Goal: Transaction & Acquisition: Purchase product/service

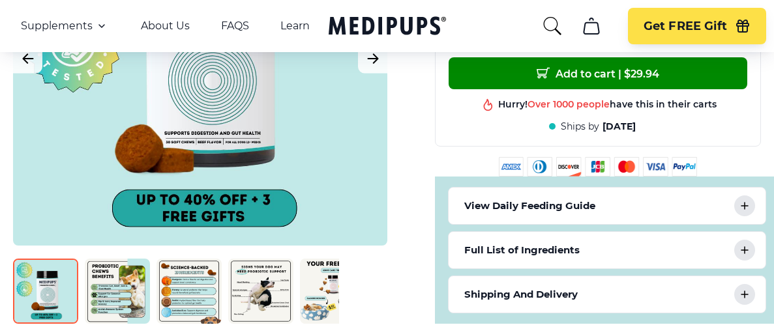
scroll to position [704, 0]
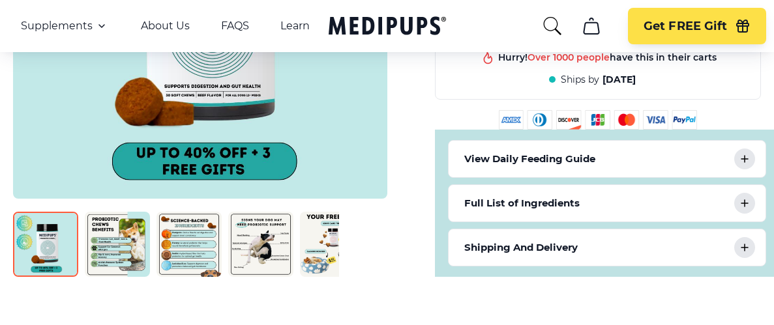
click at [46, 237] on img at bounding box center [45, 244] width 65 height 65
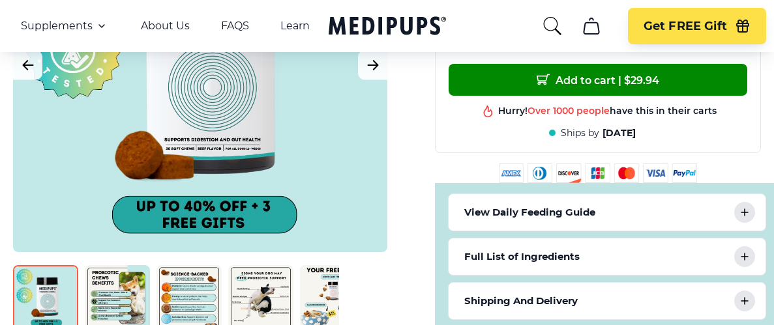
scroll to position [657, 0]
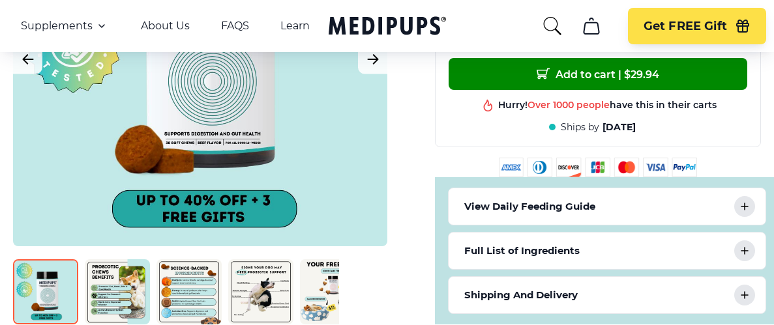
click at [104, 287] on img at bounding box center [117, 292] width 65 height 65
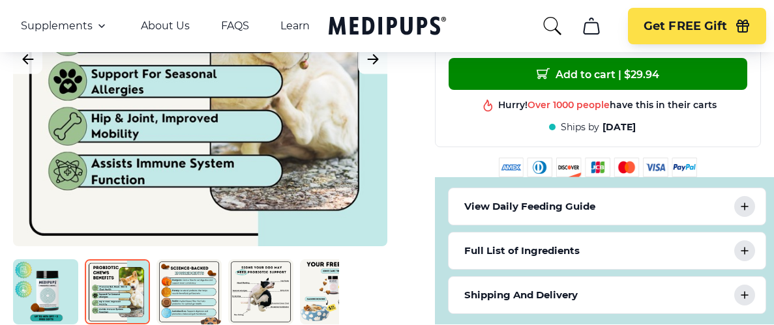
click at [191, 292] on img at bounding box center [188, 292] width 65 height 65
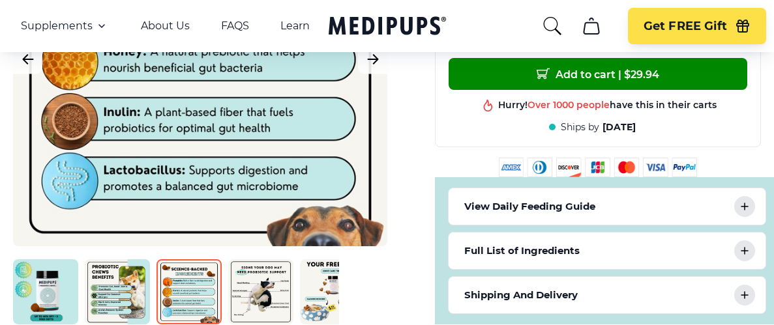
click at [261, 285] on img at bounding box center [260, 292] width 65 height 65
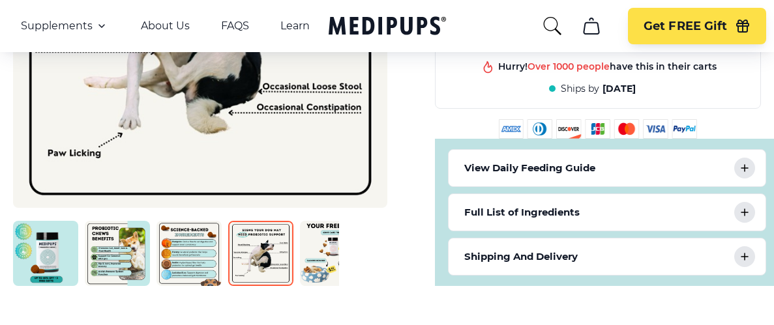
scroll to position [704, 0]
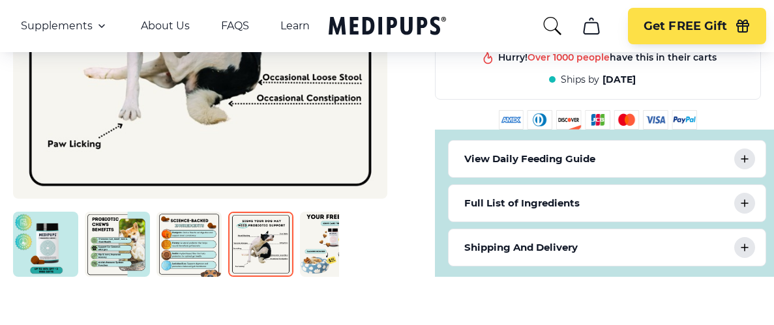
click at [749, 156] on icon at bounding box center [745, 159] width 16 height 16
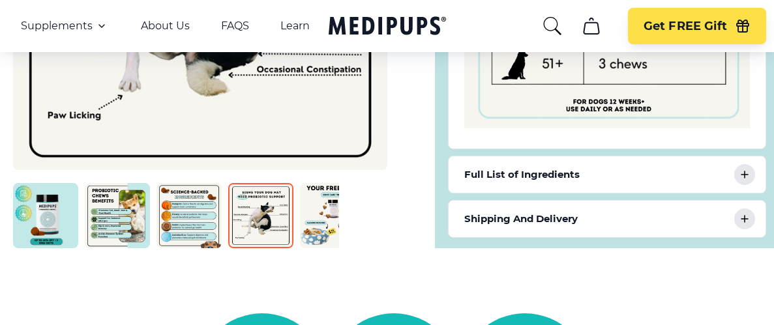
scroll to position [1080, 0]
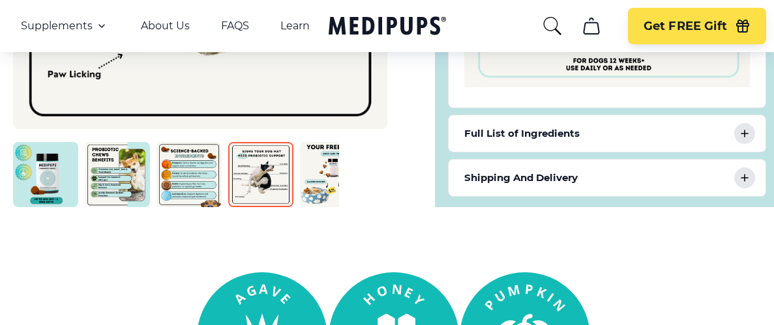
click at [747, 132] on icon at bounding box center [745, 134] width 16 height 16
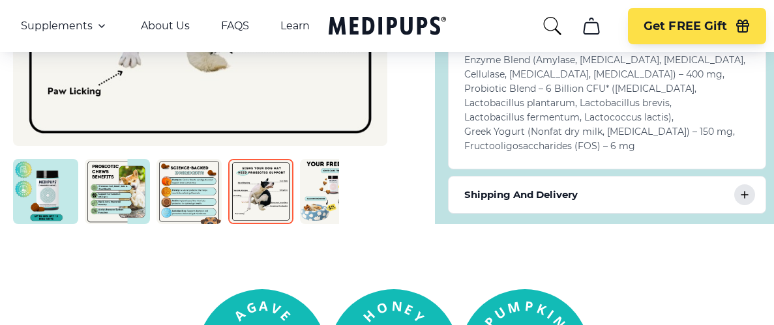
scroll to position [1220, 0]
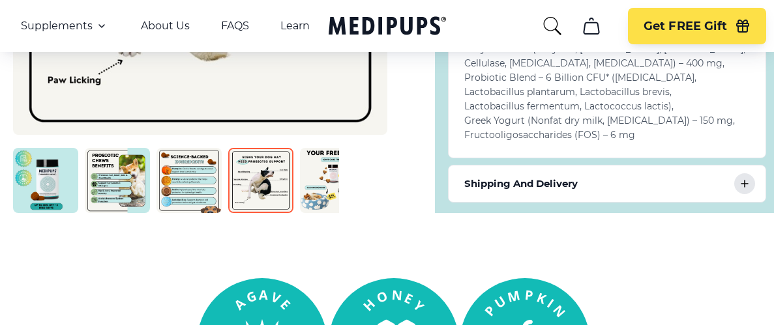
click at [745, 188] on icon at bounding box center [745, 184] width 16 height 16
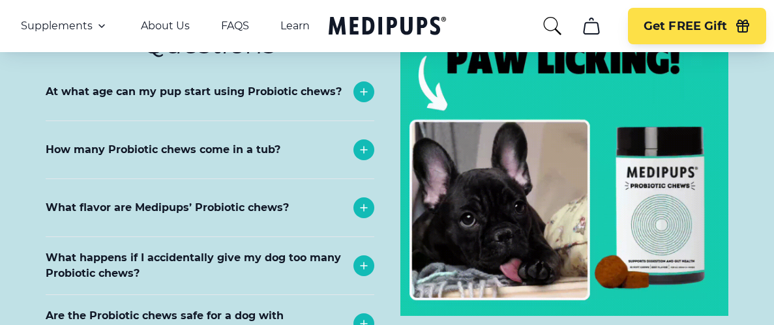
scroll to position [6431, 0]
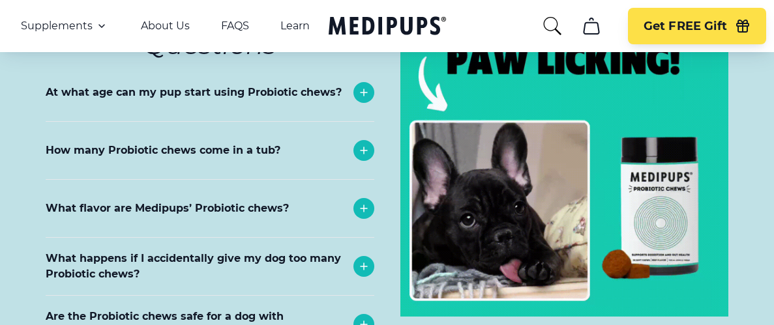
click at [368, 143] on icon at bounding box center [364, 151] width 16 height 16
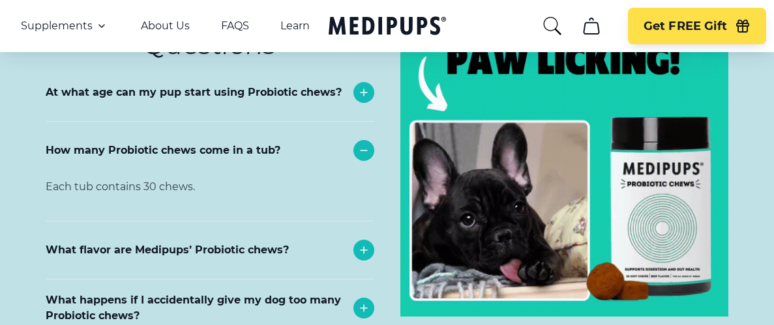
click at [250, 143] on p "How many Probiotic chews come in a tub?" at bounding box center [163, 151] width 235 height 16
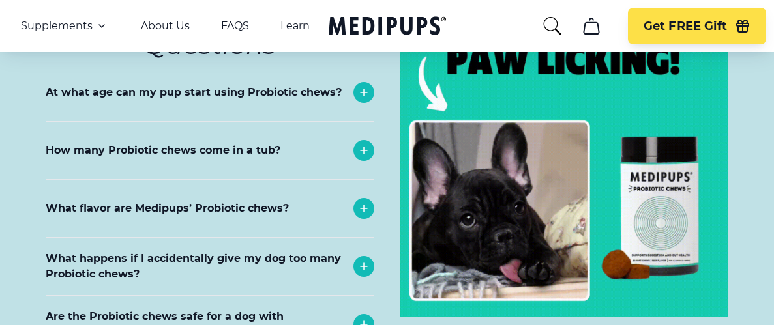
click at [250, 201] on p "What flavor are Medipups’ Probiotic chews?" at bounding box center [167, 209] width 243 height 16
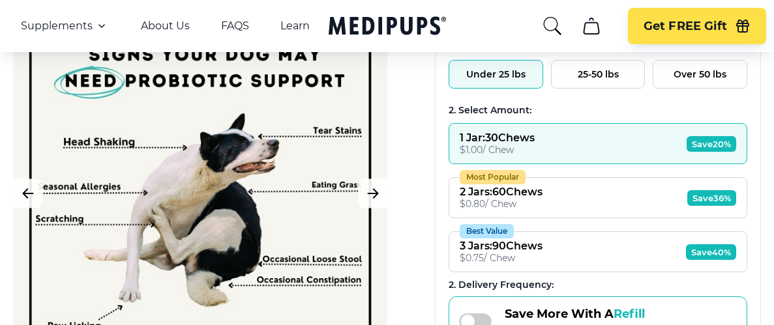
scroll to position [246, 0]
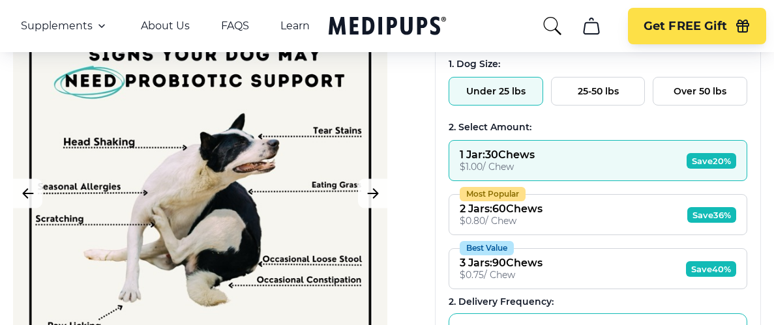
click at [719, 158] on span "Save 20%" at bounding box center [712, 161] width 50 height 16
click at [711, 210] on span "Save 36%" at bounding box center [711, 215] width 49 height 16
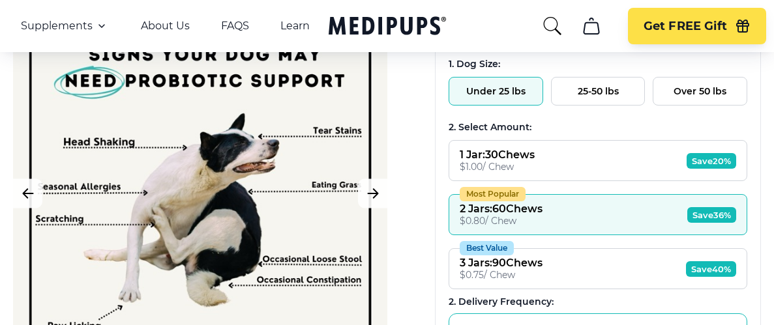
click at [520, 88] on button "Under 25 lbs" at bounding box center [496, 91] width 95 height 29
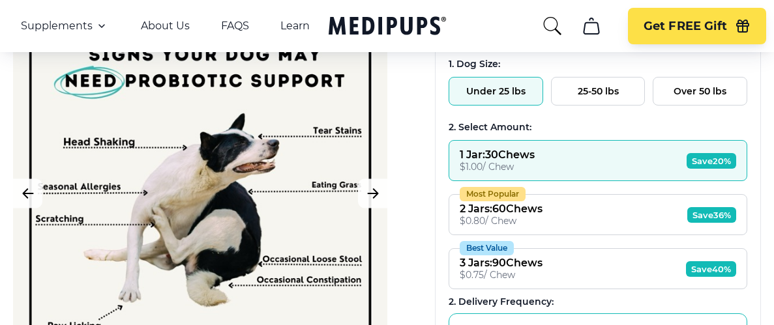
click at [574, 168] on button "1 Jar : 30 Chews $ 1.00 / Chew Save 20%" at bounding box center [598, 160] width 299 height 41
click at [704, 158] on span "Save 20%" at bounding box center [712, 161] width 50 height 16
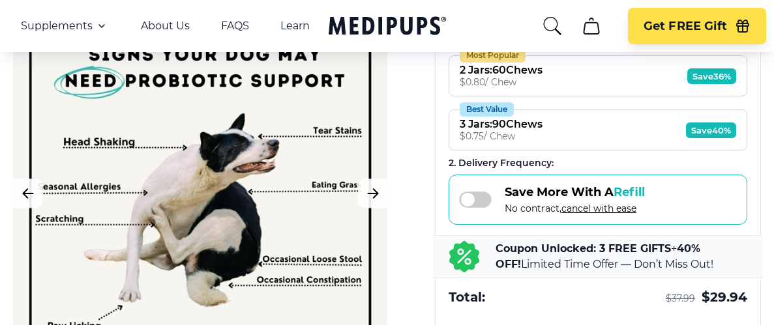
scroll to position [387, 0]
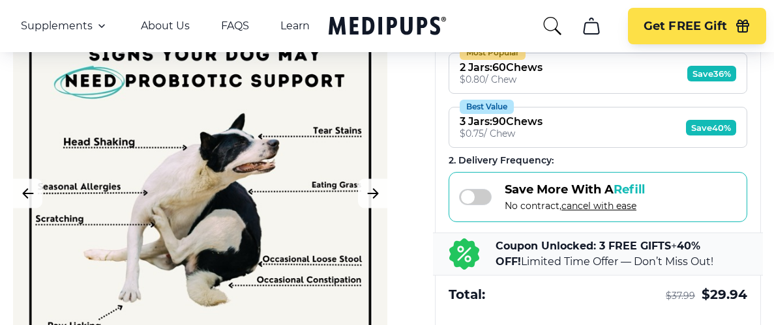
click at [722, 72] on span "Save 36%" at bounding box center [711, 74] width 49 height 16
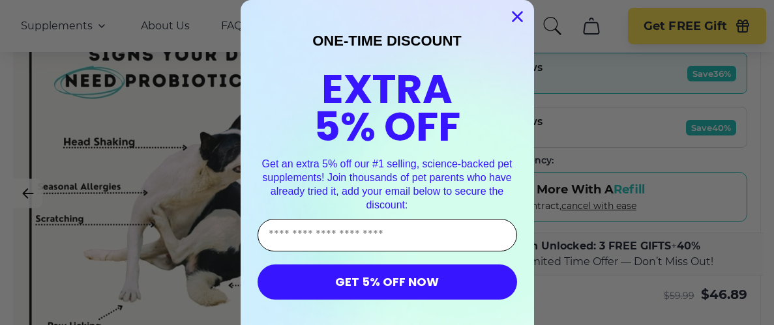
click at [289, 235] on input "Enter Your Email Address" at bounding box center [388, 235] width 260 height 33
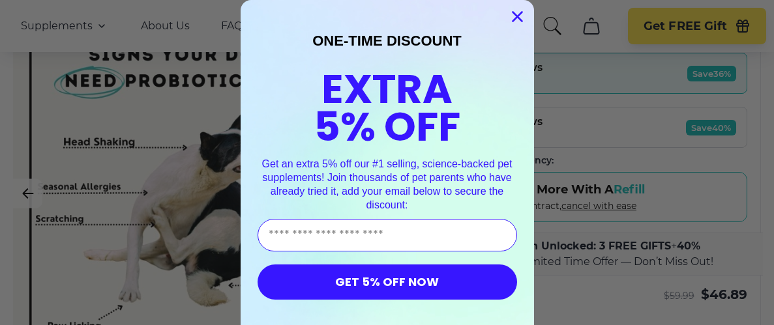
type input "**********"
click at [447, 279] on button "GET 5% OFF NOW" at bounding box center [388, 282] width 260 height 35
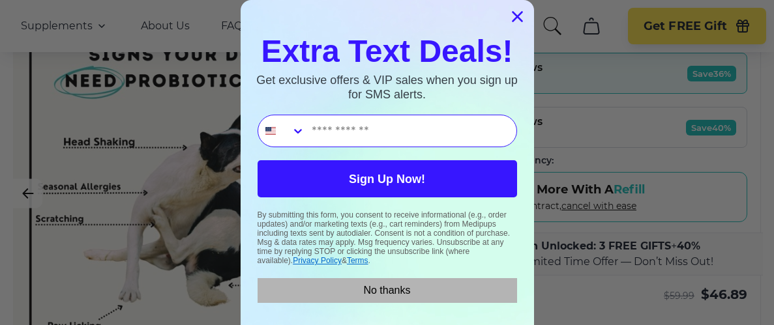
click at [374, 292] on button "No thanks" at bounding box center [388, 290] width 260 height 25
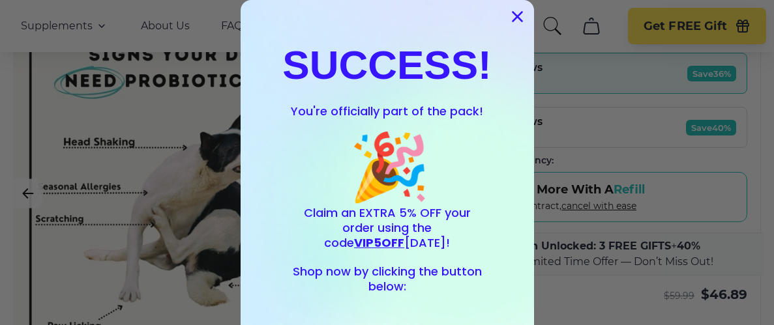
scroll to position [13, 0]
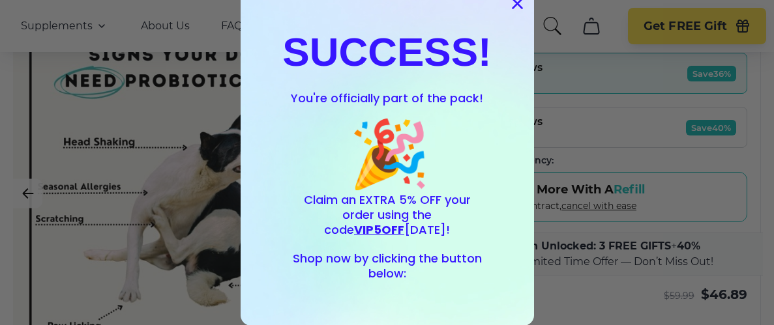
click at [519, 3] on circle "Close dialog" at bounding box center [517, 4] width 22 height 22
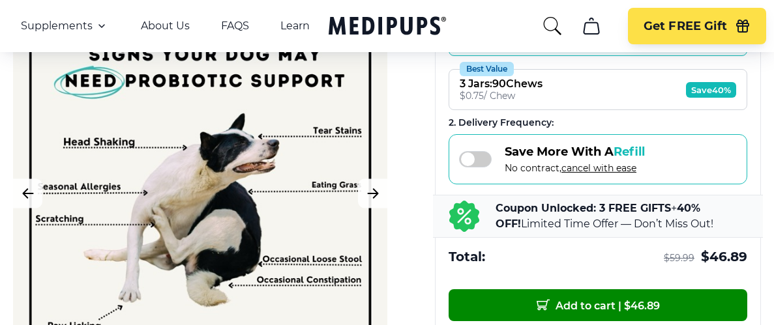
scroll to position [528, 0]
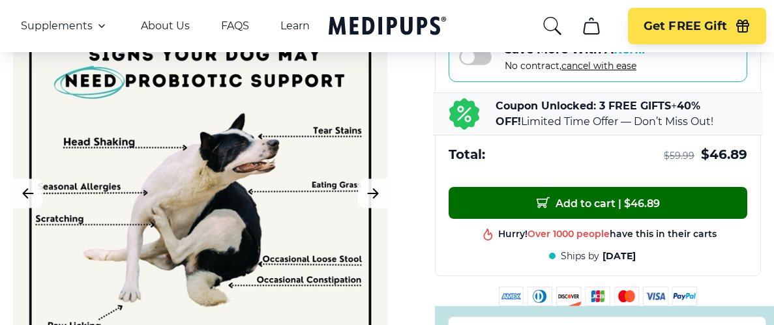
click at [614, 197] on span "Add to cart | $ 46.89" at bounding box center [598, 203] width 123 height 14
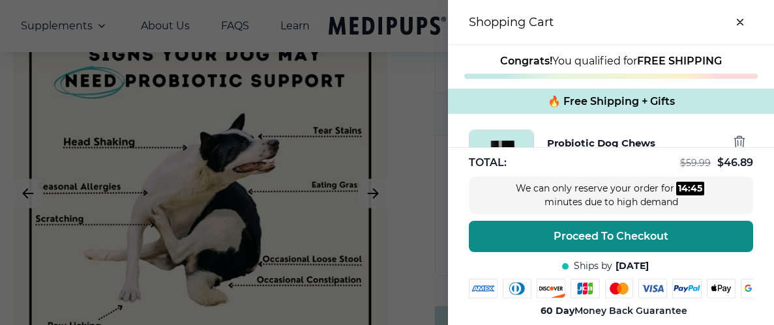
click at [633, 237] on span "Proceed To Checkout" at bounding box center [611, 236] width 115 height 13
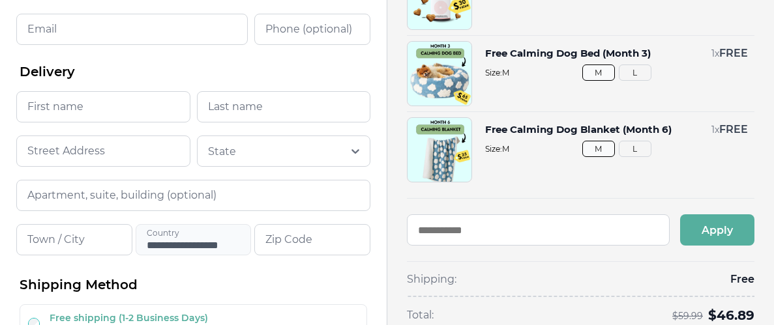
scroll to position [187, 0]
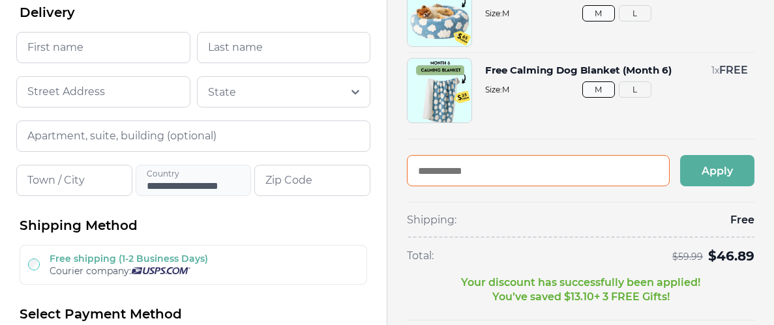
click at [435, 175] on input "text" at bounding box center [538, 170] width 263 height 31
type input "*******"
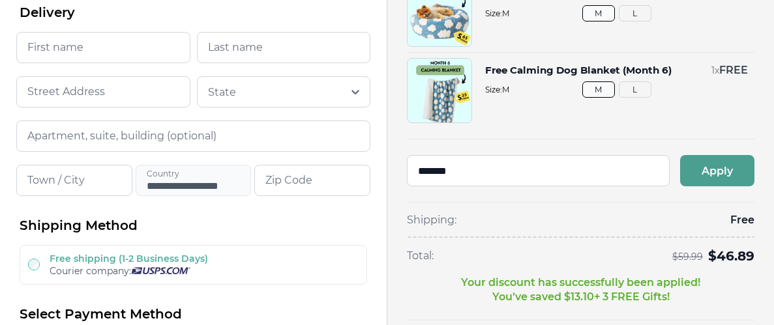
click at [709, 169] on button "Apply" at bounding box center [717, 170] width 74 height 31
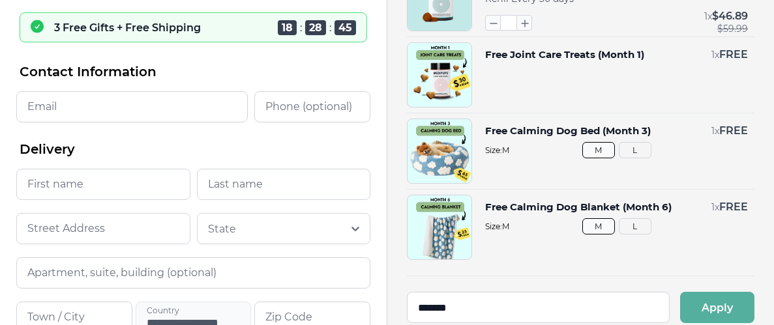
scroll to position [42, 0]
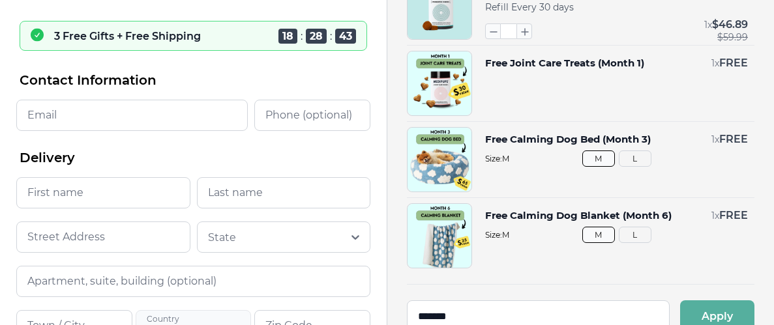
click at [44, 119] on input "Email" at bounding box center [131, 115] width 231 height 31
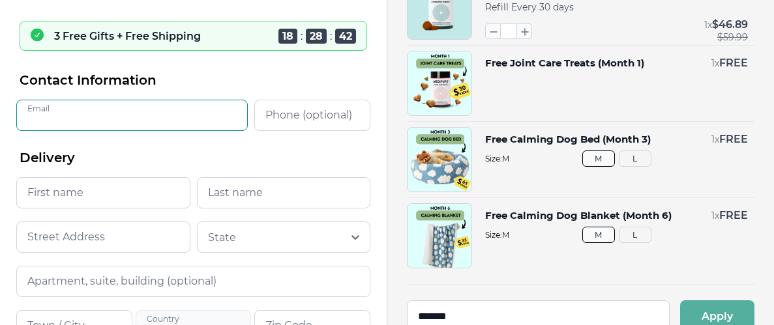
type input "**********"
type input "*****"
type input "********"
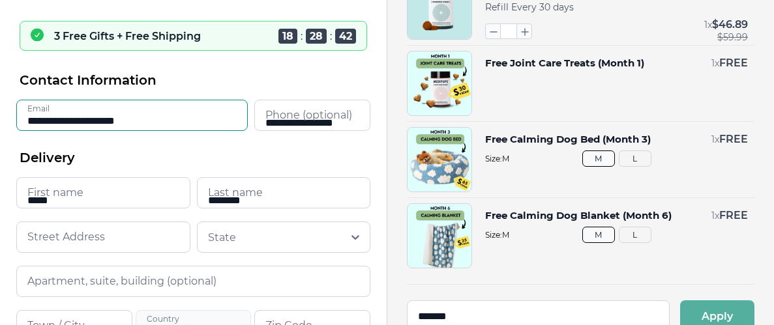
type input "**********"
type input "*****"
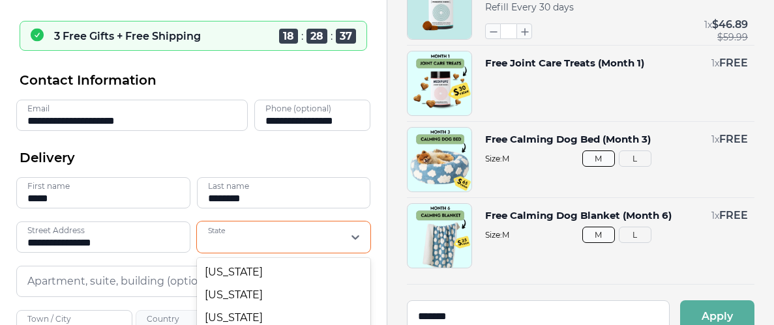
scroll to position [175, 0]
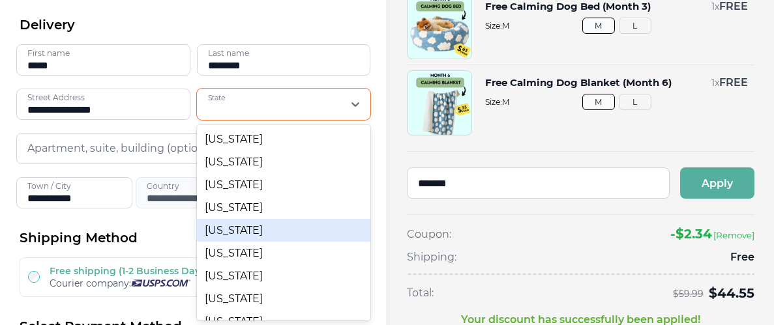
click at [351, 120] on div "55 results available. Use Up and Down to choose options, press Enter to select …" at bounding box center [284, 104] width 174 height 31
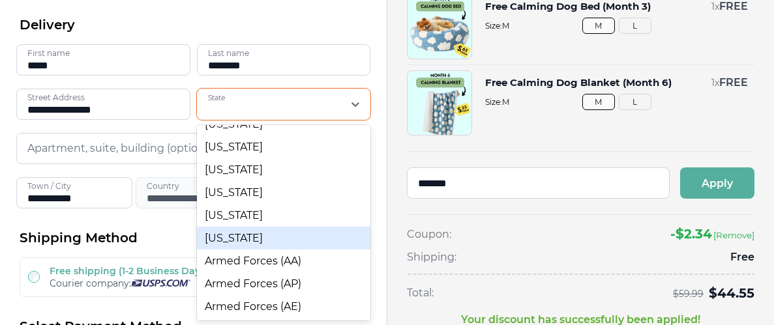
scroll to position [1100, 0]
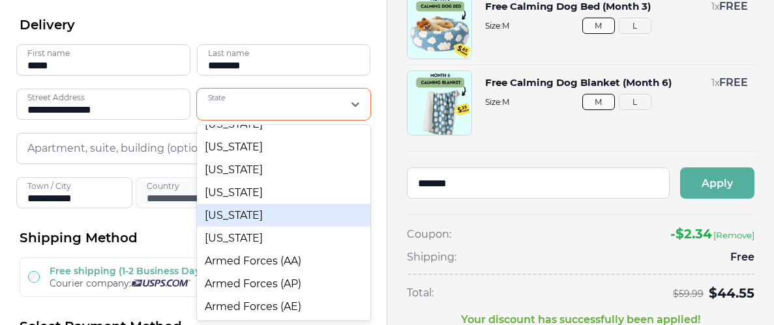
click at [231, 211] on div "[US_STATE]" at bounding box center [284, 215] width 174 height 23
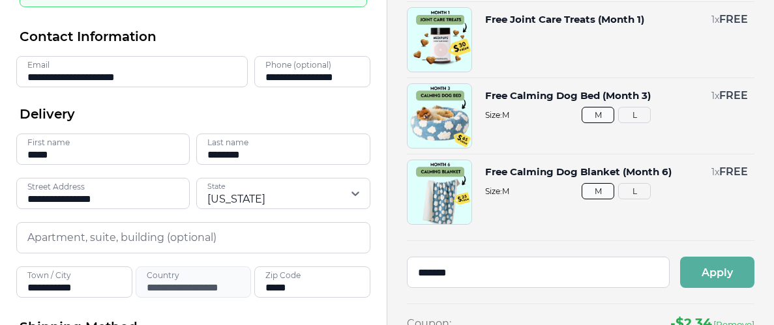
scroll to position [81, 0]
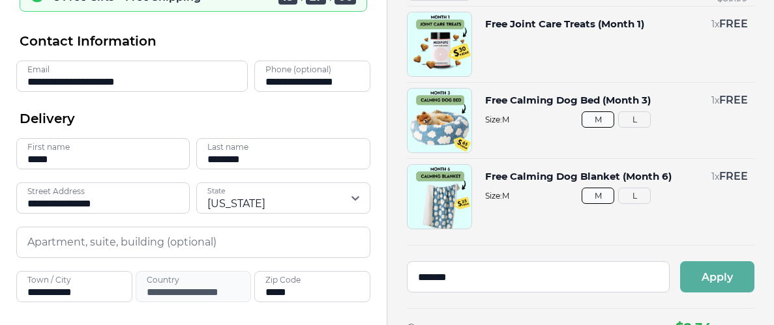
click at [148, 82] on input "**********" at bounding box center [131, 76] width 231 height 31
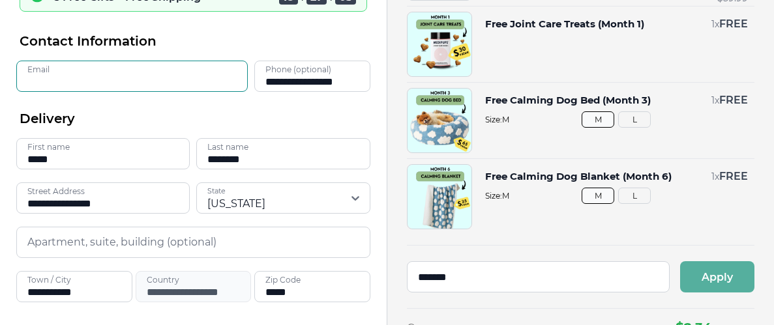
type input "****"
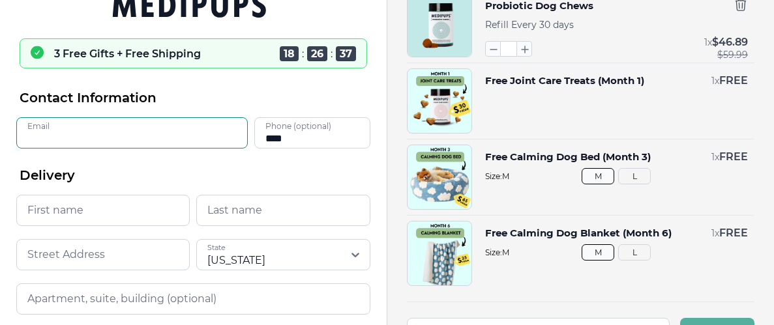
scroll to position [0, 0]
